Goal: Navigation & Orientation: Find specific page/section

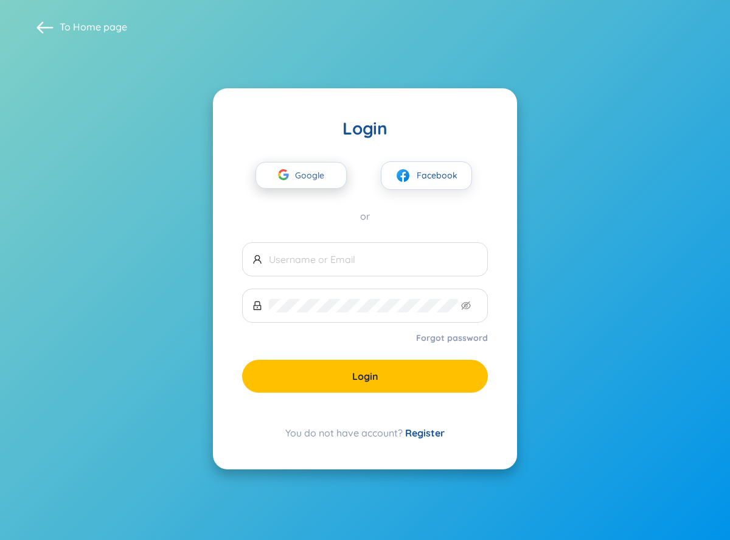
click at [295, 169] on span "Google" at bounding box center [312, 176] width 35 height 26
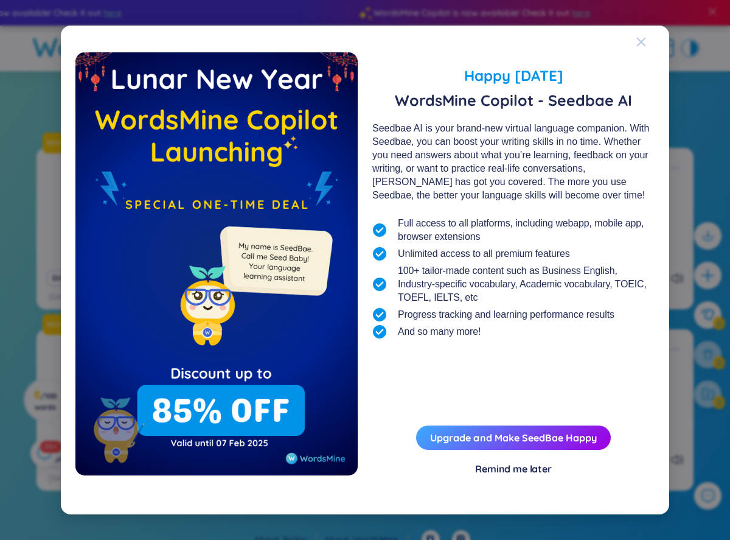
click at [637, 41] on icon "Close" at bounding box center [642, 42] width 10 height 10
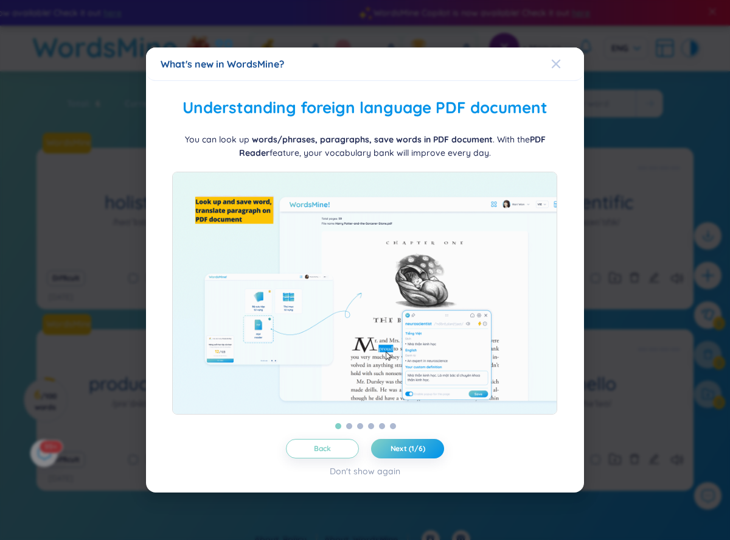
click at [562, 47] on span "Close" at bounding box center [567, 63] width 33 height 33
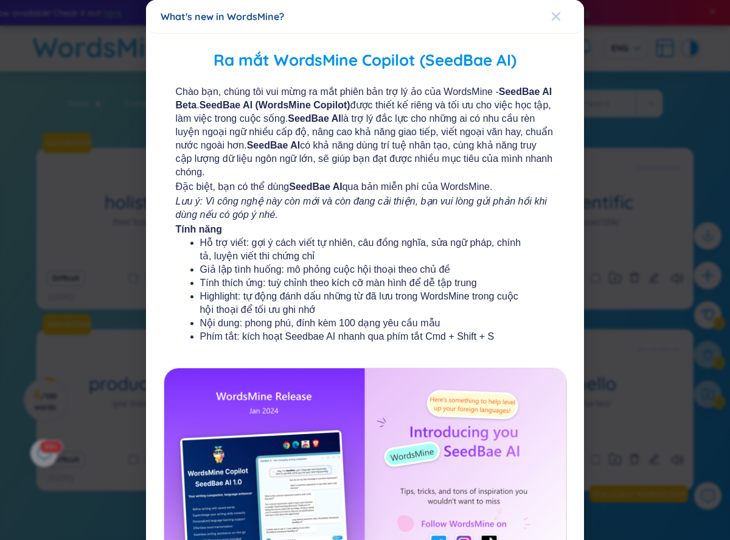
click at [551, 20] on icon "Close" at bounding box center [556, 17] width 10 height 10
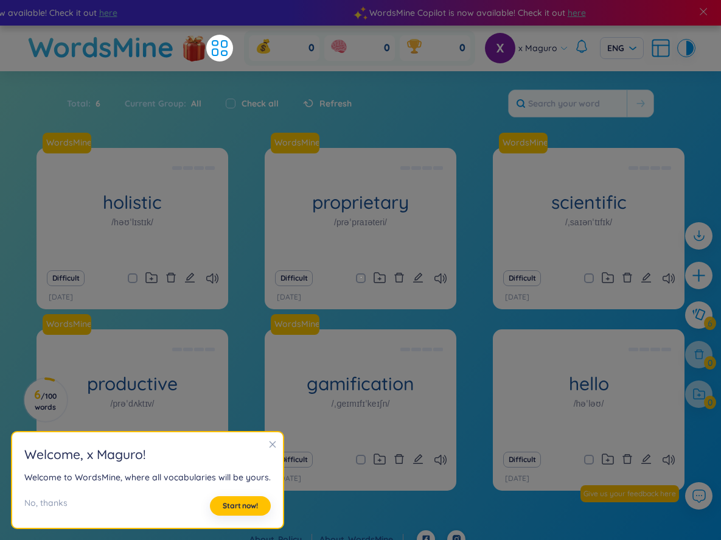
click at [268, 445] on icon "close" at bounding box center [272, 444] width 9 height 9
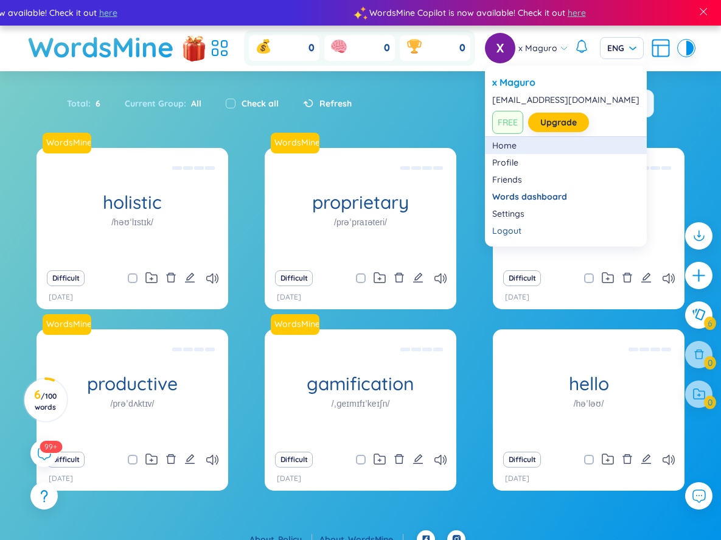
click at [533, 152] on link "Home" at bounding box center [565, 145] width 147 height 12
